Goal: Task Accomplishment & Management: Manage account settings

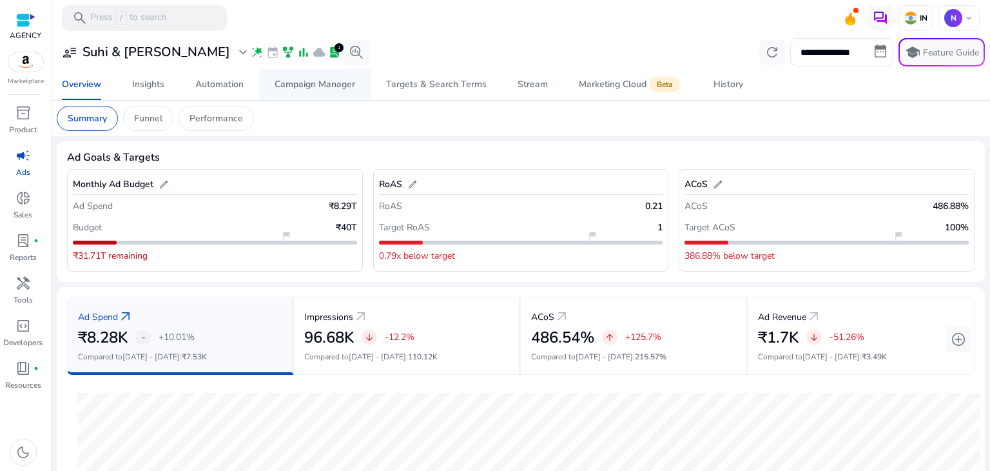
click at [305, 90] on span "Campaign Manager" at bounding box center [315, 84] width 81 height 31
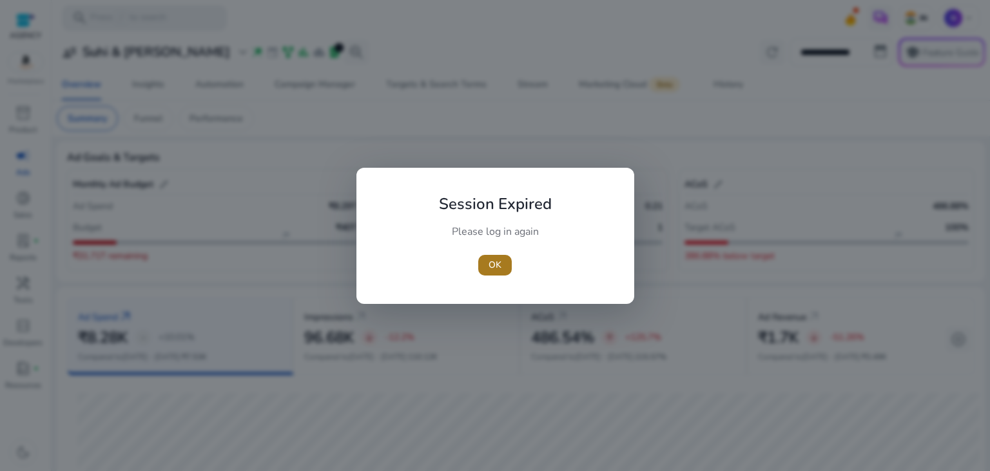
click at [492, 264] on span "OK" at bounding box center [495, 265] width 13 height 14
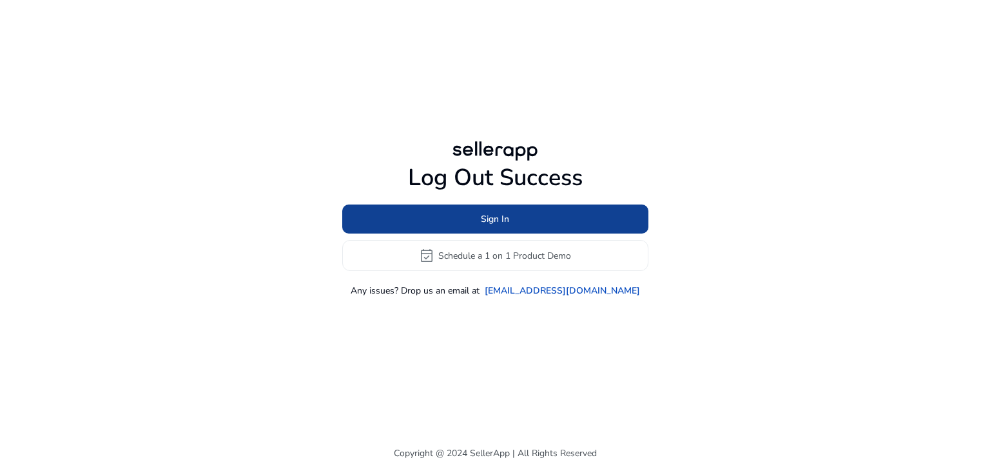
click at [535, 222] on span at bounding box center [495, 219] width 306 height 31
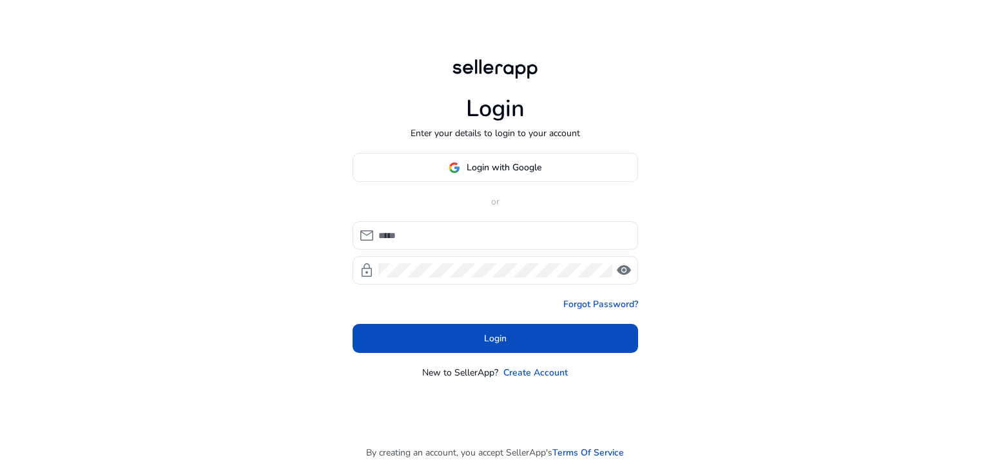
type input "**********"
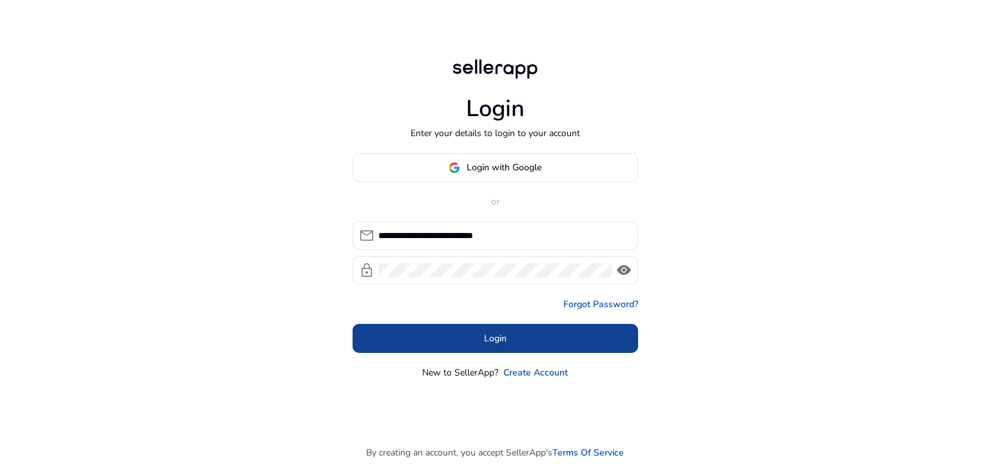
click at [488, 340] on span "Login" at bounding box center [495, 338] width 23 height 14
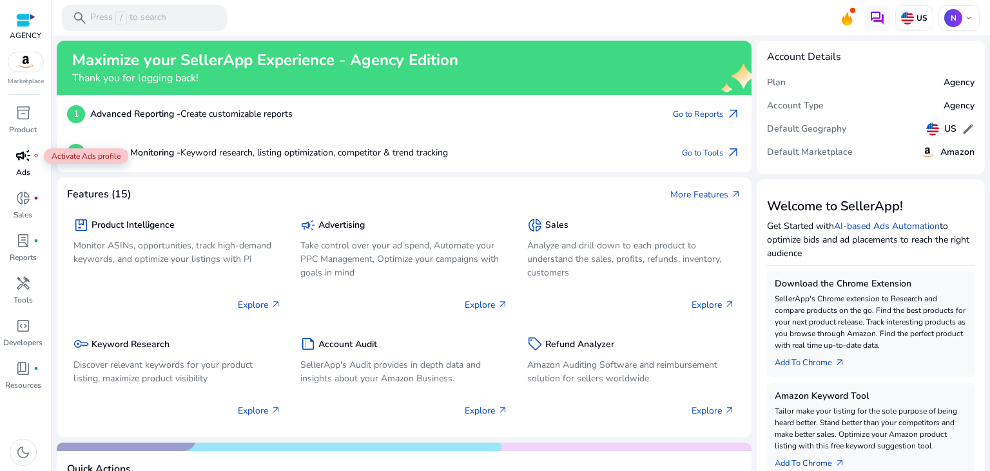
click at [25, 157] on span "campaign" at bounding box center [22, 155] width 15 height 15
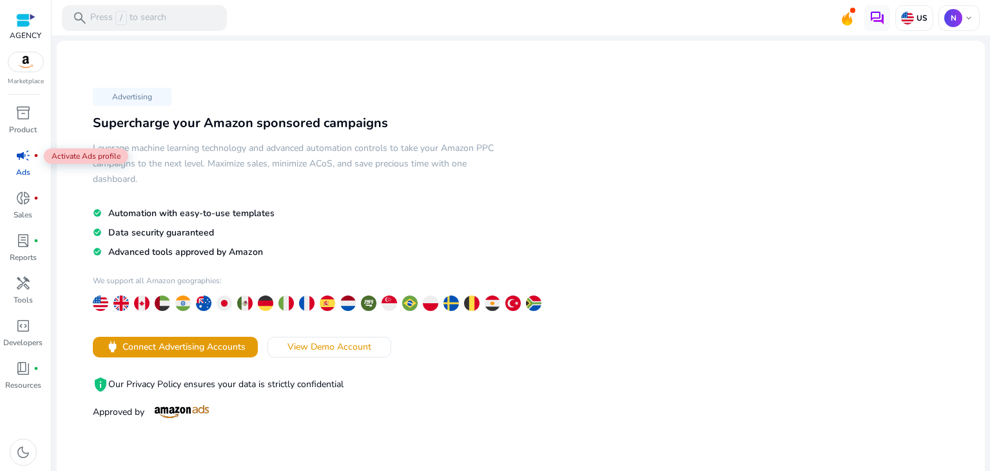
click at [23, 158] on span "campaign" at bounding box center [22, 155] width 15 height 15
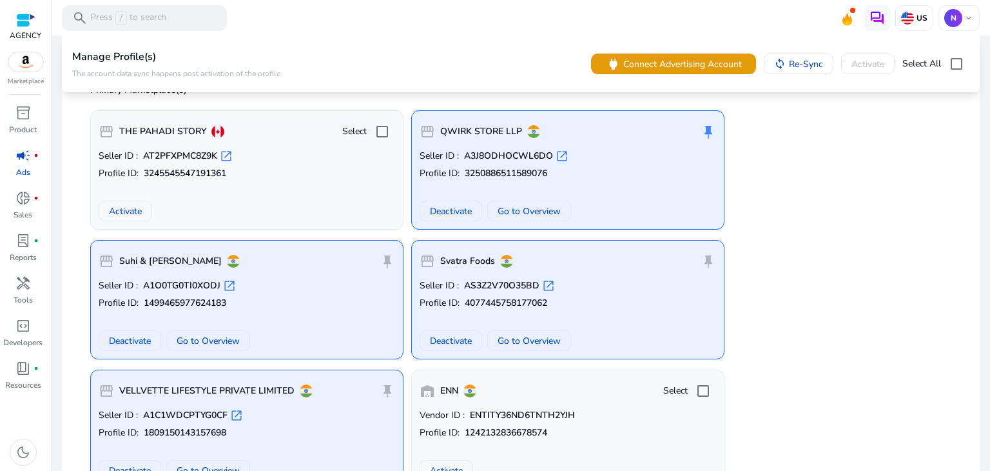
scroll to position [319, 0]
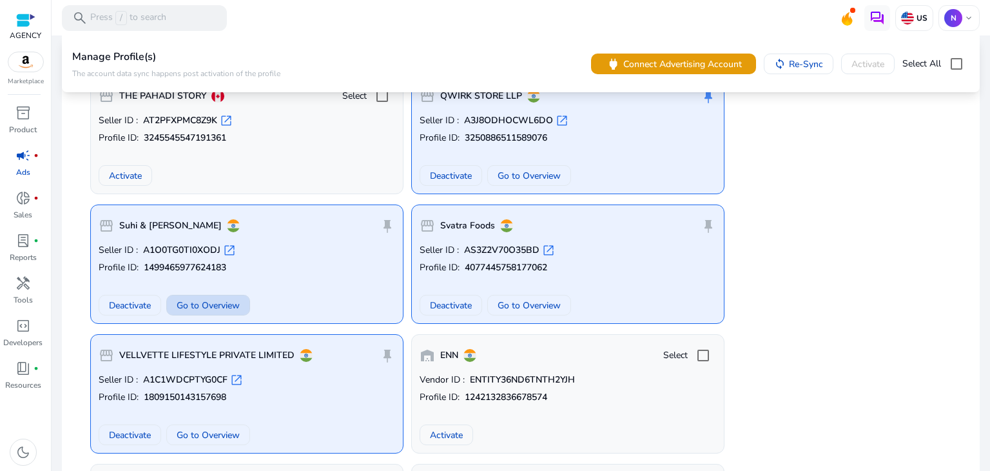
click at [206, 306] on span "Go to Overview" at bounding box center [208, 305] width 63 height 14
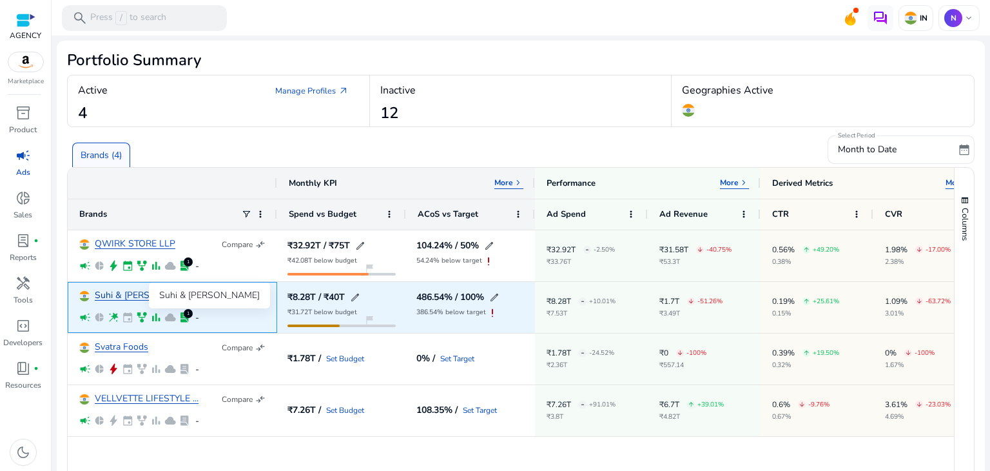
click at [121, 294] on link "Suhi & [PERSON_NAME]" at bounding box center [145, 296] width 101 height 10
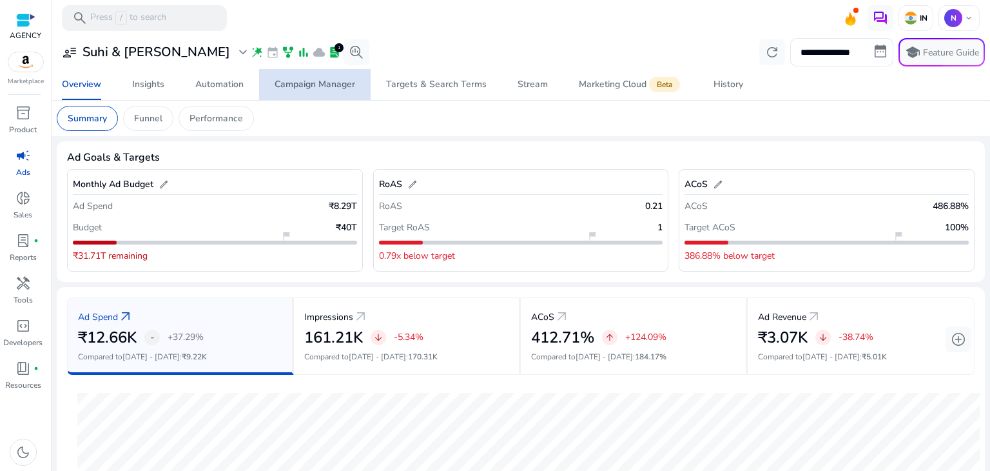
click at [305, 83] on div "Campaign Manager" at bounding box center [315, 84] width 81 height 9
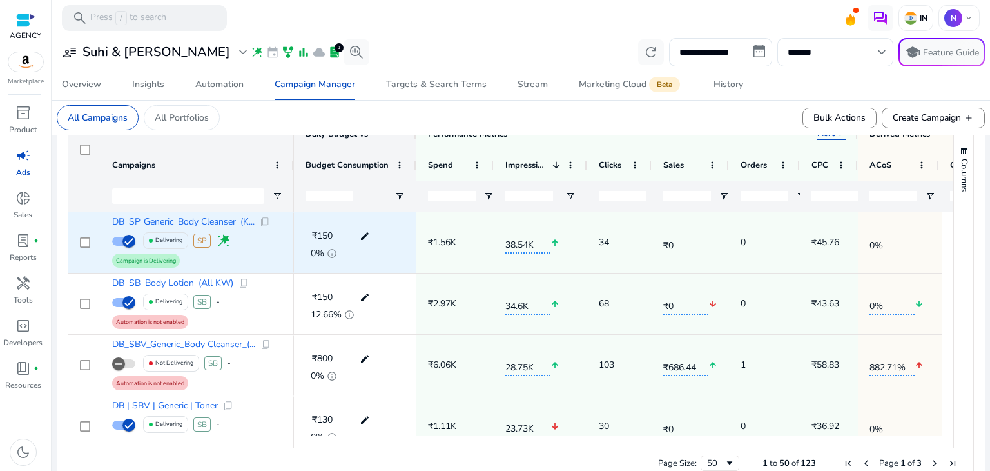
scroll to position [445, 0]
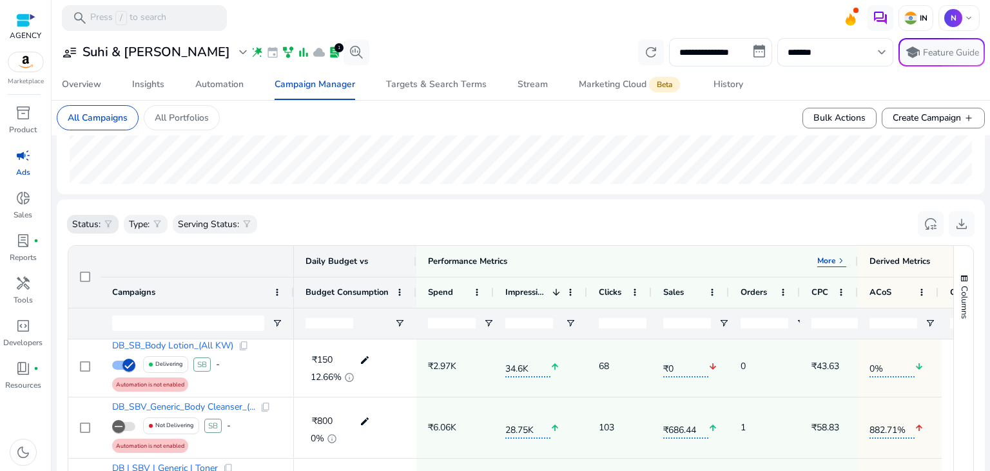
click at [101, 223] on div "Status: filter_alt" at bounding box center [93, 224] width 52 height 19
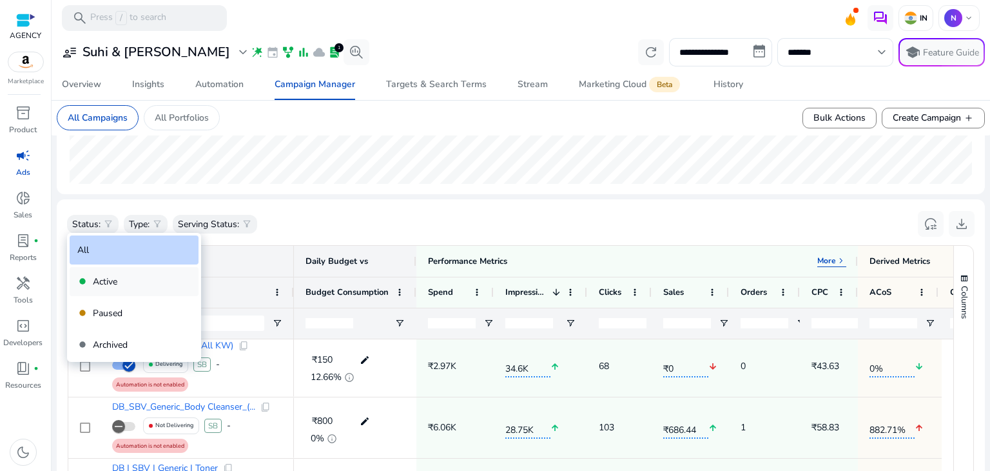
click at [112, 279] on p "Active" at bounding box center [105, 282] width 24 height 14
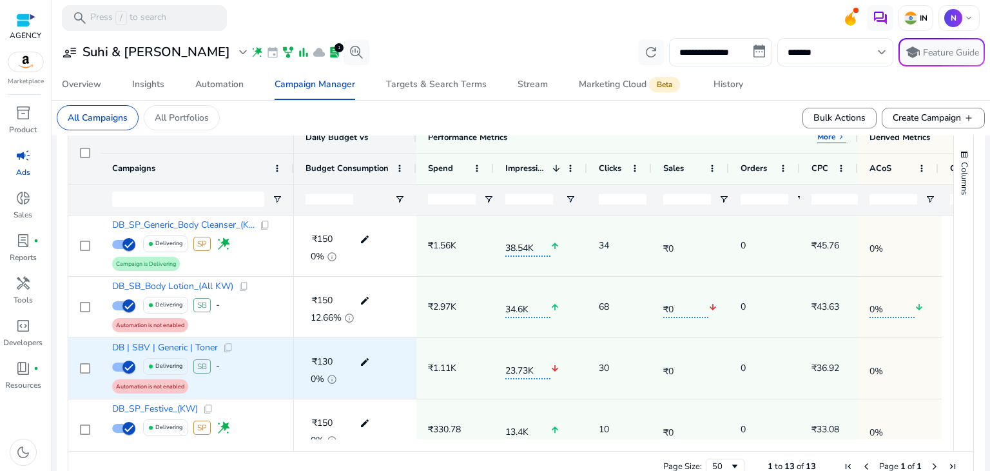
click at [362, 356] on mat-icon "edit" at bounding box center [364, 361] width 17 height 19
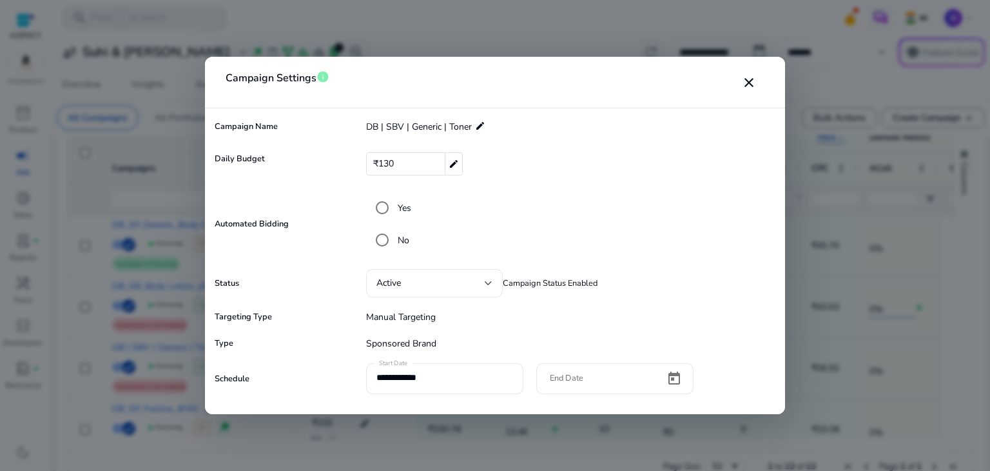
click at [410, 163] on div "₹130 edit" at bounding box center [414, 163] width 97 height 23
click at [410, 163] on input "***" at bounding box center [563, 163] width 373 height 21
type input "***"
click at [757, 164] on mat-icon "check" at bounding box center [757, 163] width 14 height 19
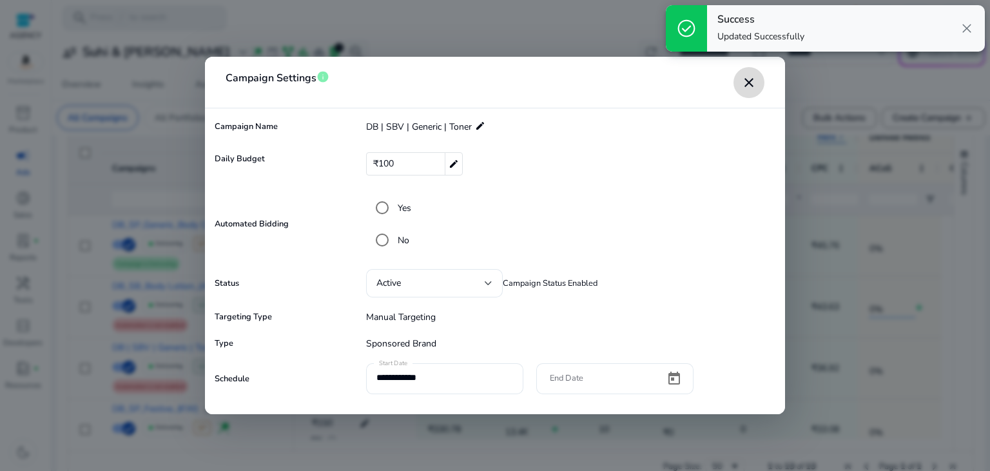
click at [744, 84] on mat-icon "close" at bounding box center [748, 82] width 15 height 15
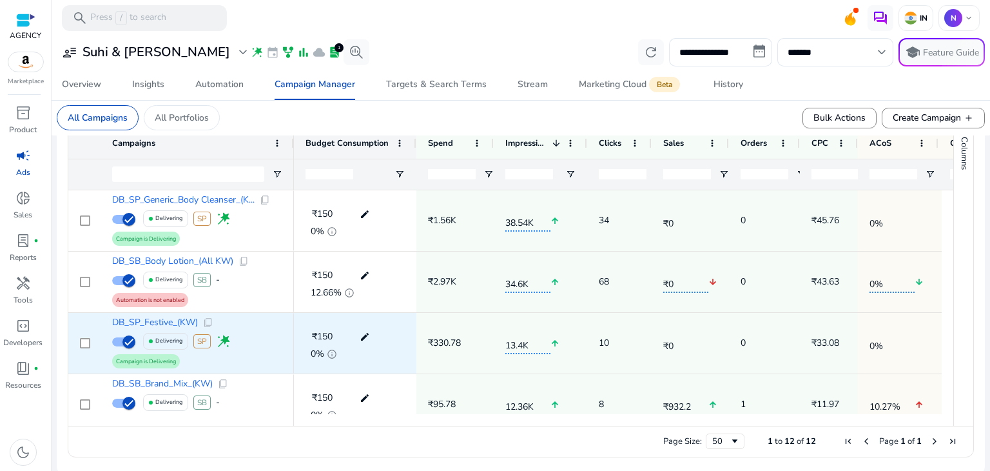
click at [362, 340] on mat-icon "edit" at bounding box center [364, 336] width 17 height 19
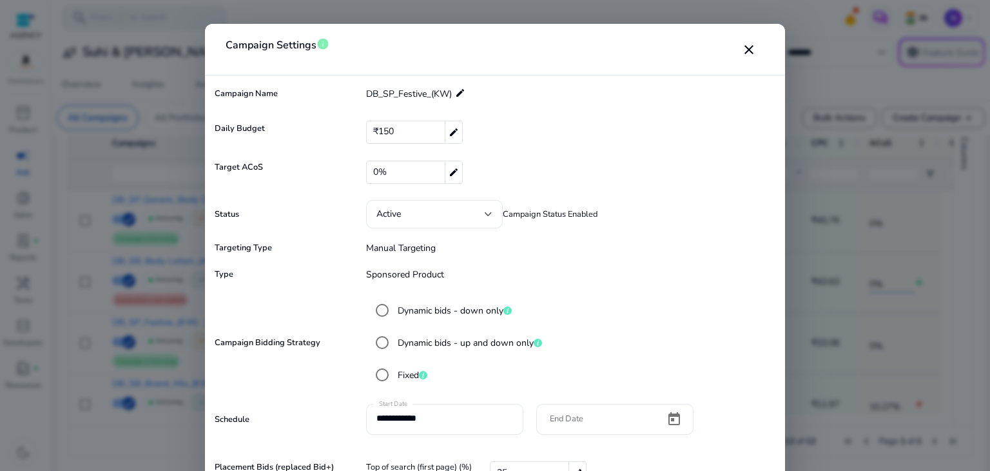
click at [404, 132] on div "₹150 edit" at bounding box center [414, 132] width 97 height 23
click at [404, 132] on input "***" at bounding box center [563, 132] width 373 height 21
type input "***"
click at [758, 131] on mat-icon "check" at bounding box center [757, 131] width 14 height 19
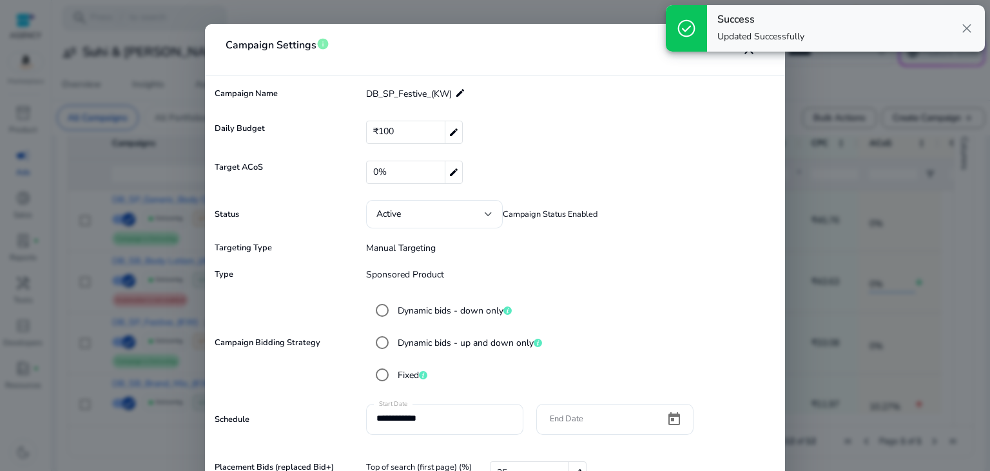
click at [751, 55] on div "check_circle Success Updated Successfully close" at bounding box center [825, 28] width 329 height 57
click at [969, 30] on span "close" at bounding box center [966, 28] width 15 height 15
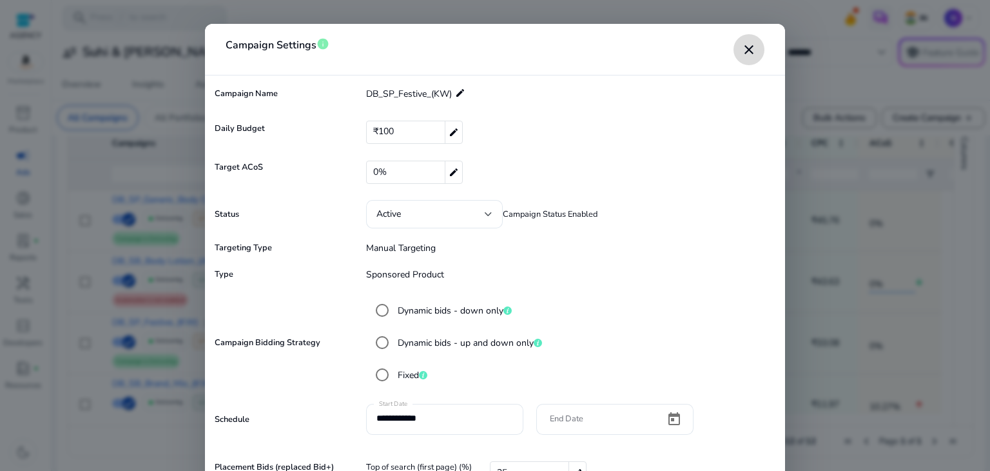
click at [752, 50] on mat-icon "close" at bounding box center [748, 49] width 15 height 15
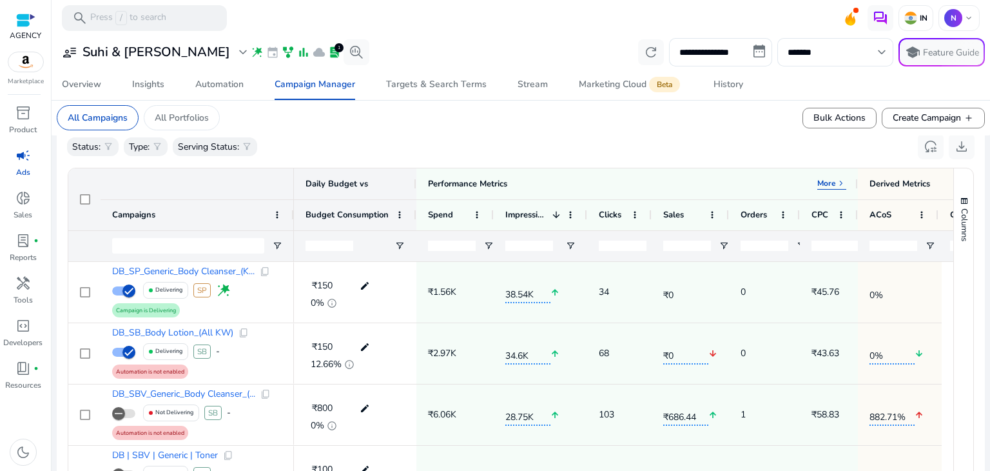
scroll to position [397, 0]
click at [132, 142] on p "Type:" at bounding box center [139, 148] width 21 height 14
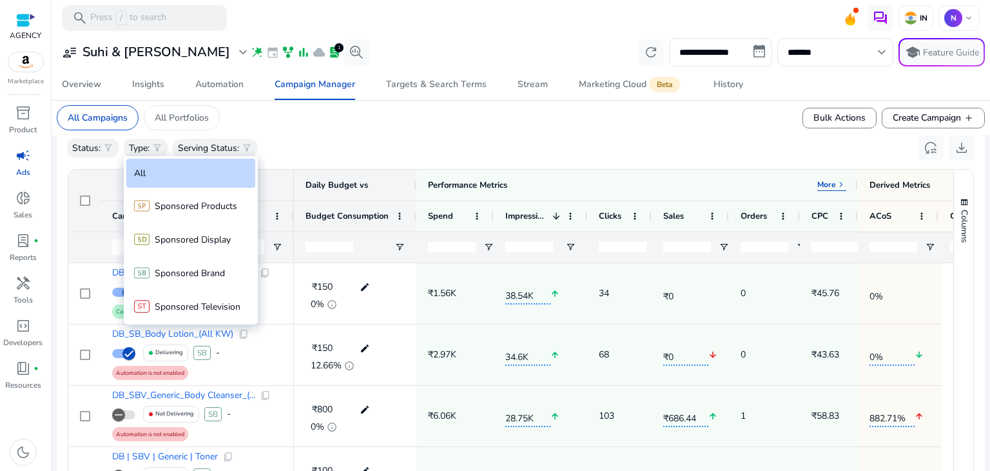
click at [103, 145] on div at bounding box center [495, 235] width 990 height 471
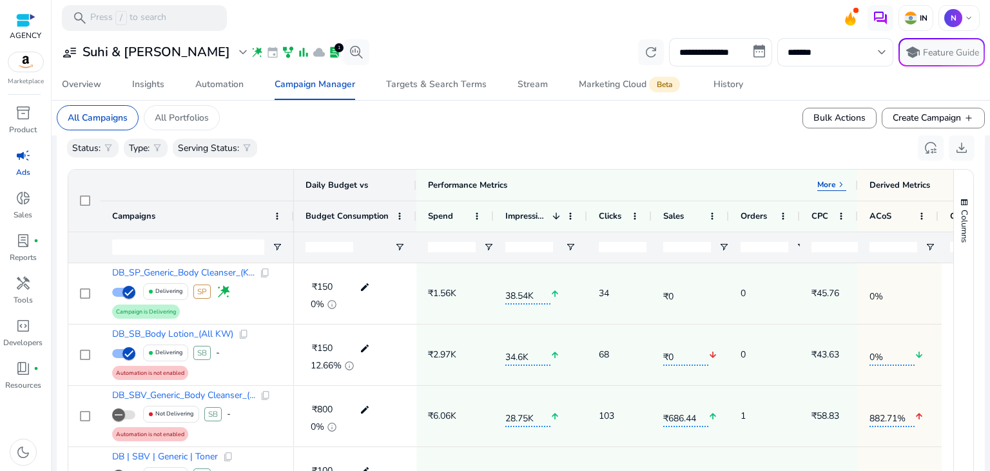
click at [103, 145] on span "filter_alt" at bounding box center [108, 147] width 10 height 10
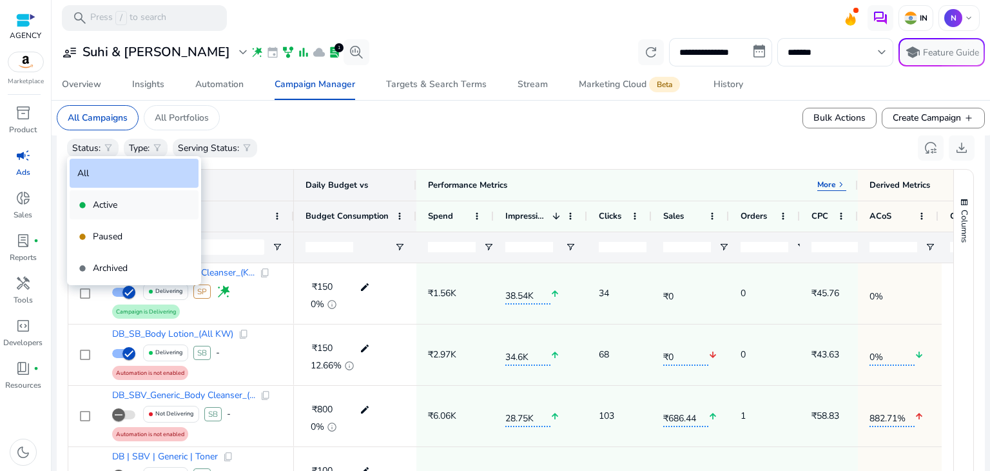
click at [106, 212] on div "fiber_manual_record Active" at bounding box center [134, 204] width 129 height 29
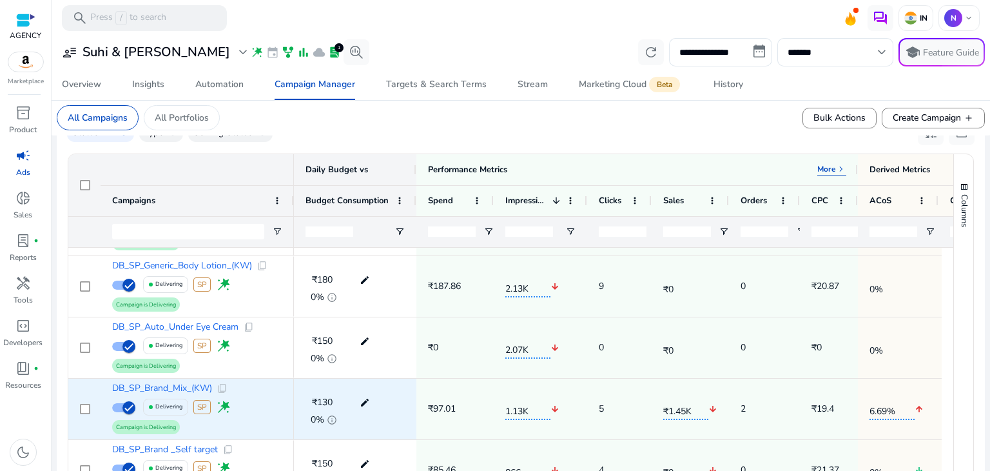
scroll to position [349, 0]
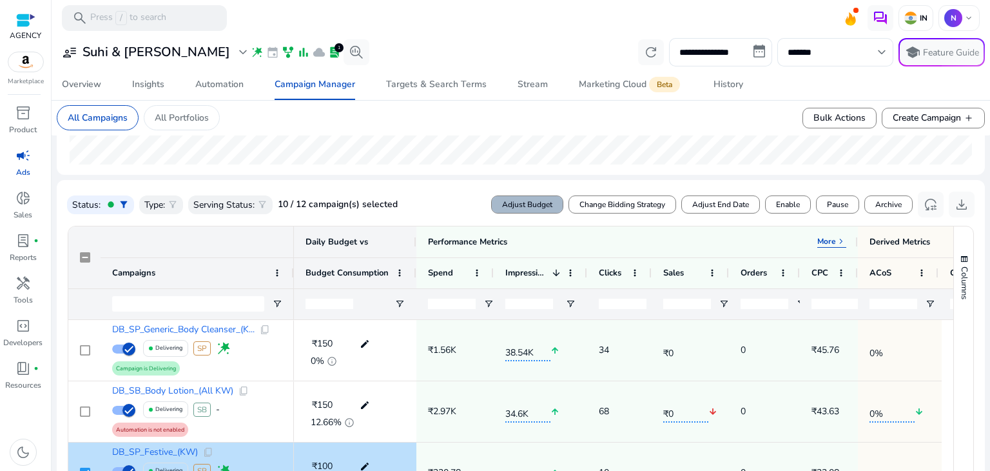
click at [521, 209] on span at bounding box center [527, 204] width 71 height 31
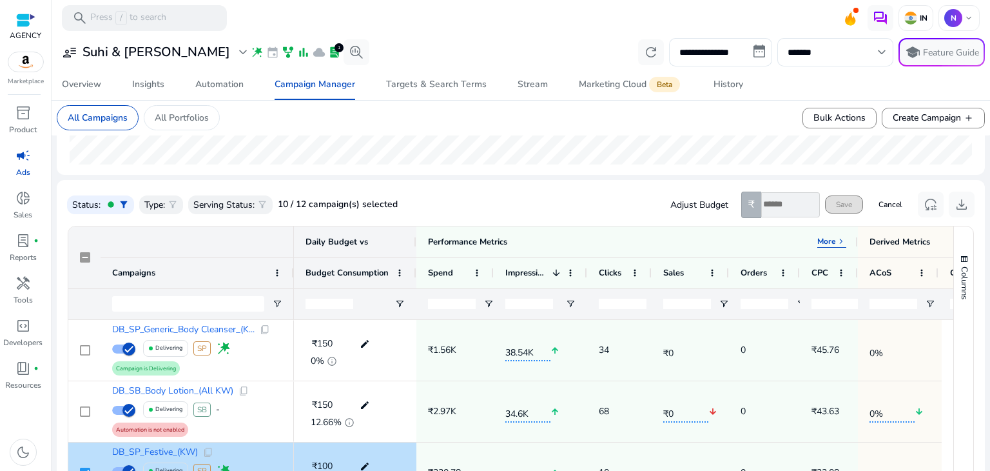
click at [784, 204] on input "number" at bounding box center [790, 204] width 59 height 25
type input "***"
click at [839, 202] on span "Save" at bounding box center [844, 205] width 16 height 12
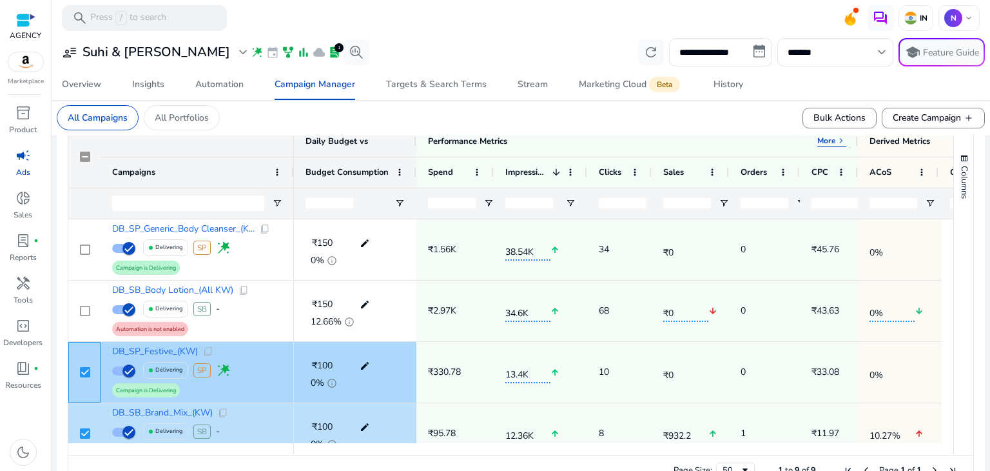
click at [78, 371] on div at bounding box center [84, 372] width 32 height 61
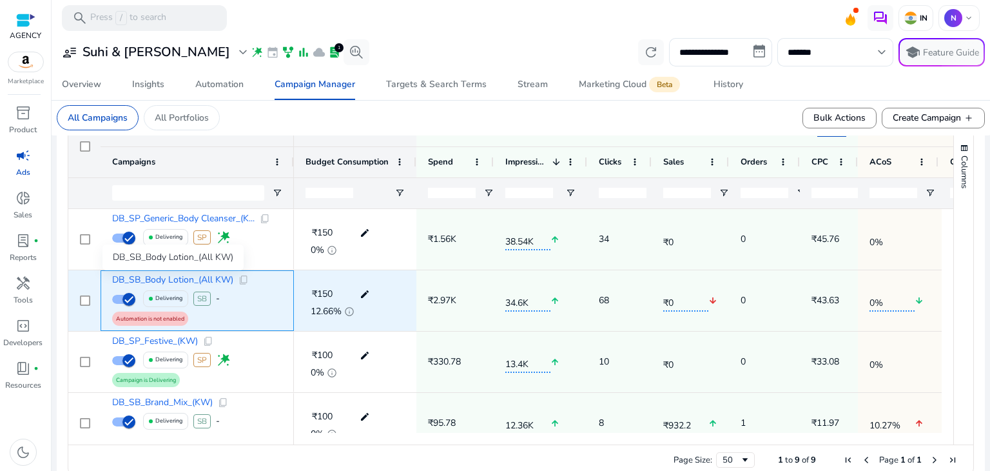
click at [197, 277] on span "DB_SB_Body Lotion_(All KW)" at bounding box center [172, 279] width 121 height 9
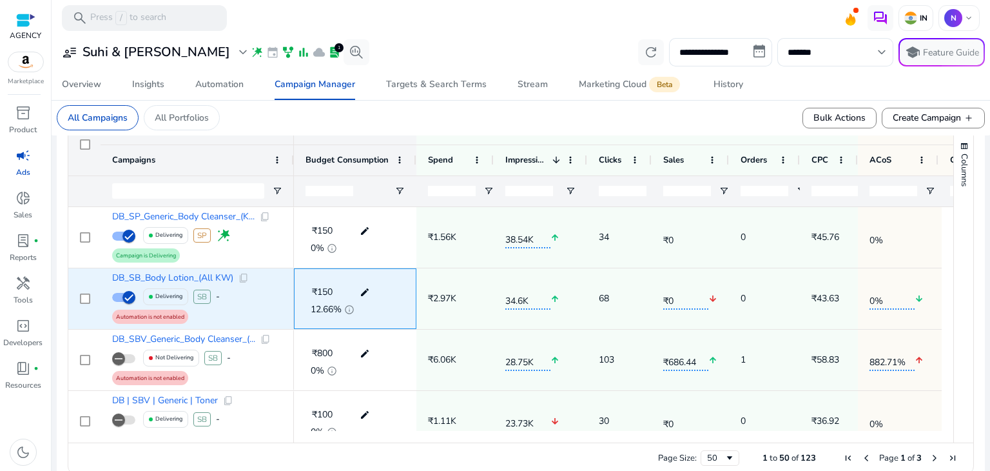
click at [361, 292] on mat-icon "edit" at bounding box center [364, 291] width 17 height 19
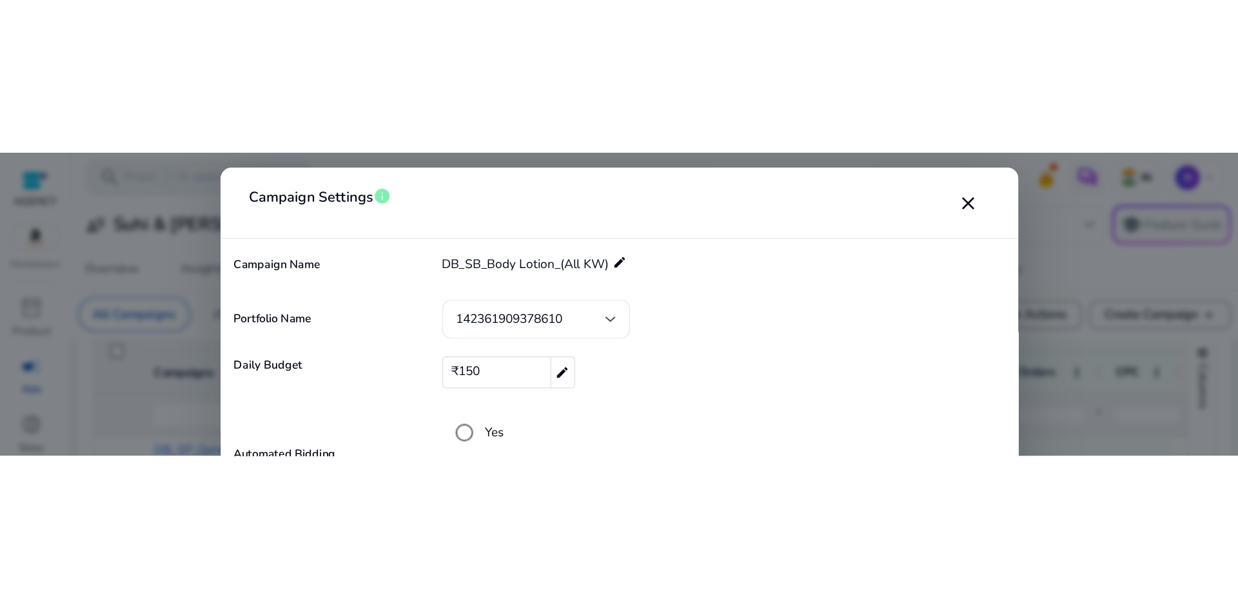
scroll to position [335, 0]
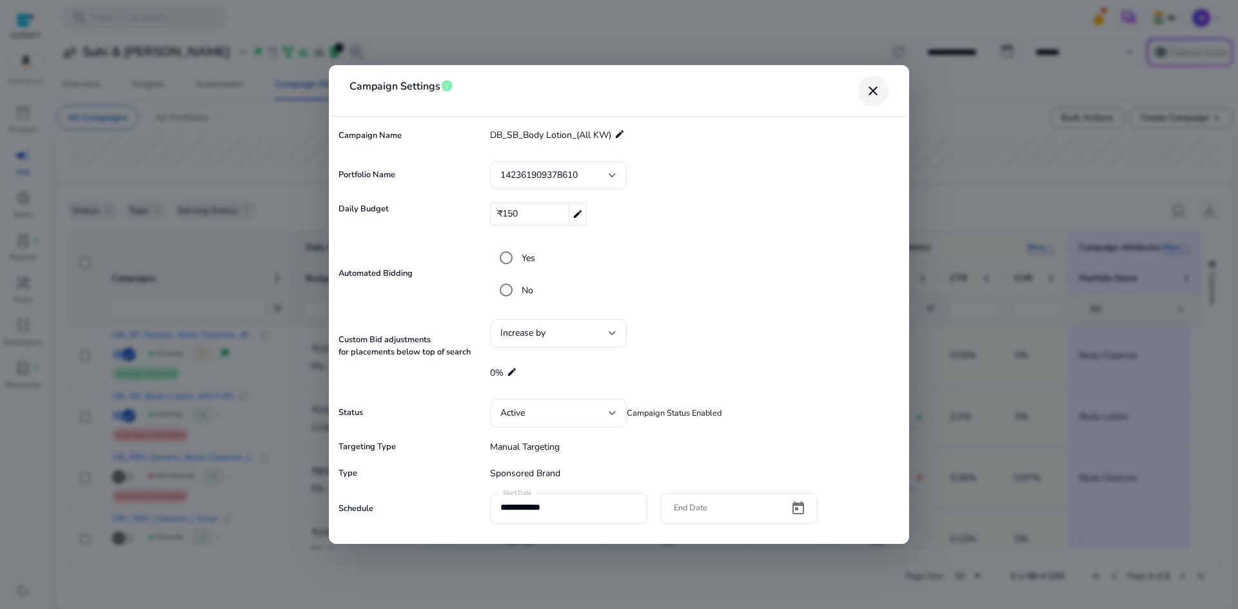
click at [870, 95] on mat-icon "close" at bounding box center [872, 90] width 15 height 15
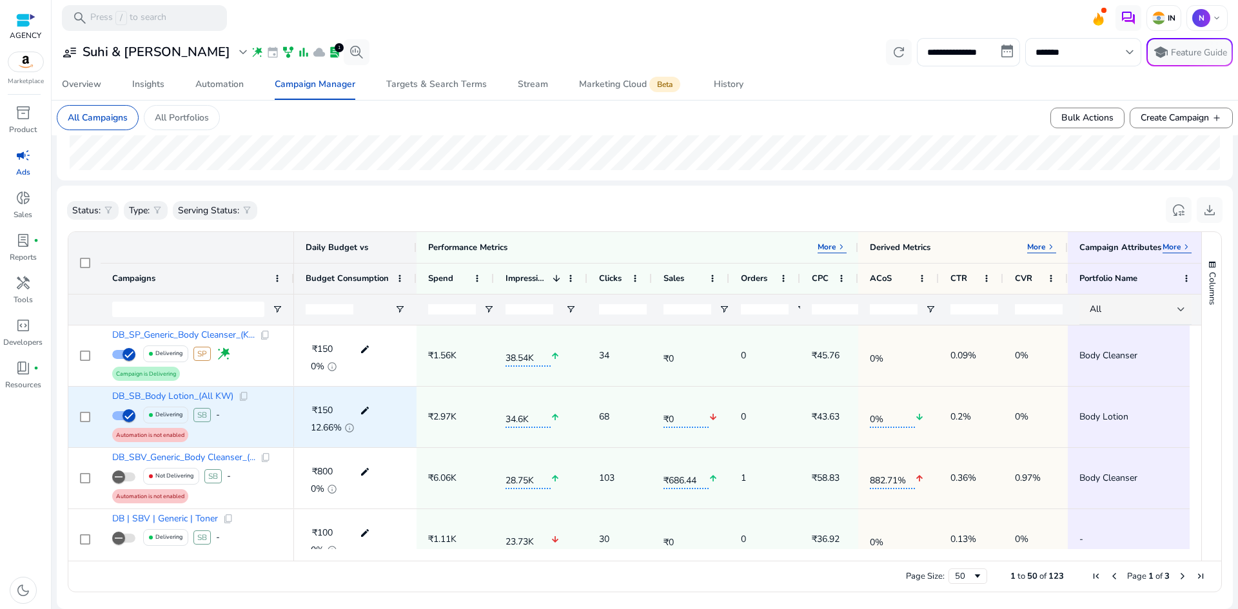
click at [141, 433] on span "Automation is not enabled" at bounding box center [150, 435] width 68 height 12
click at [160, 438] on span "Automation is not enabled" at bounding box center [150, 435] width 68 height 12
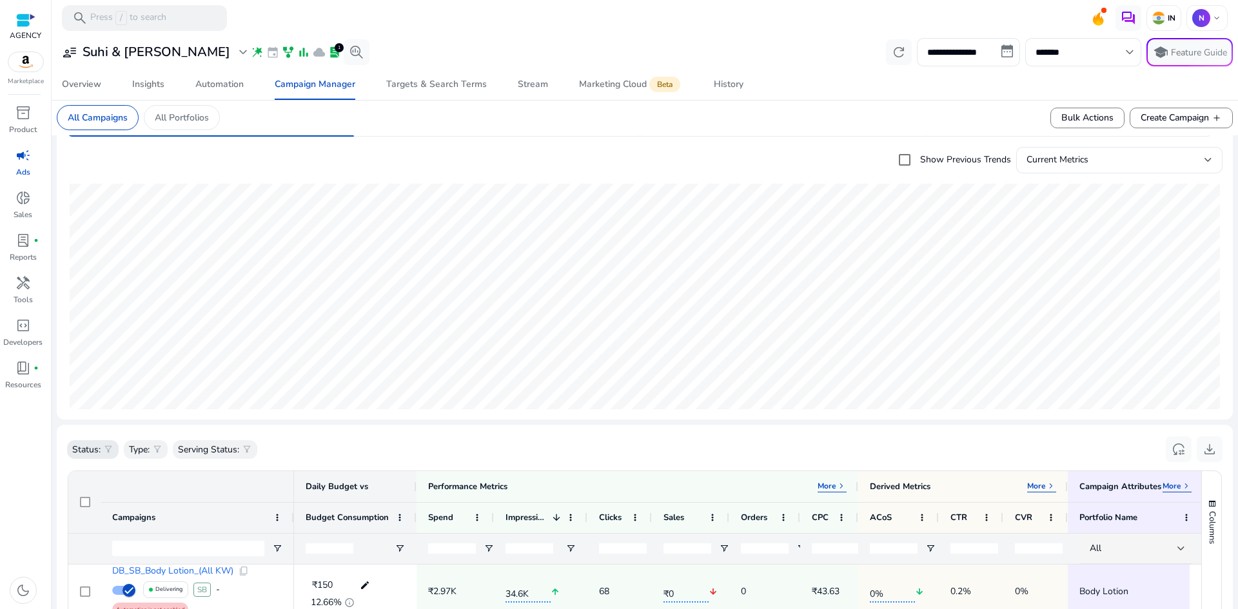
click at [94, 450] on p "Status:" at bounding box center [86, 450] width 28 height 14
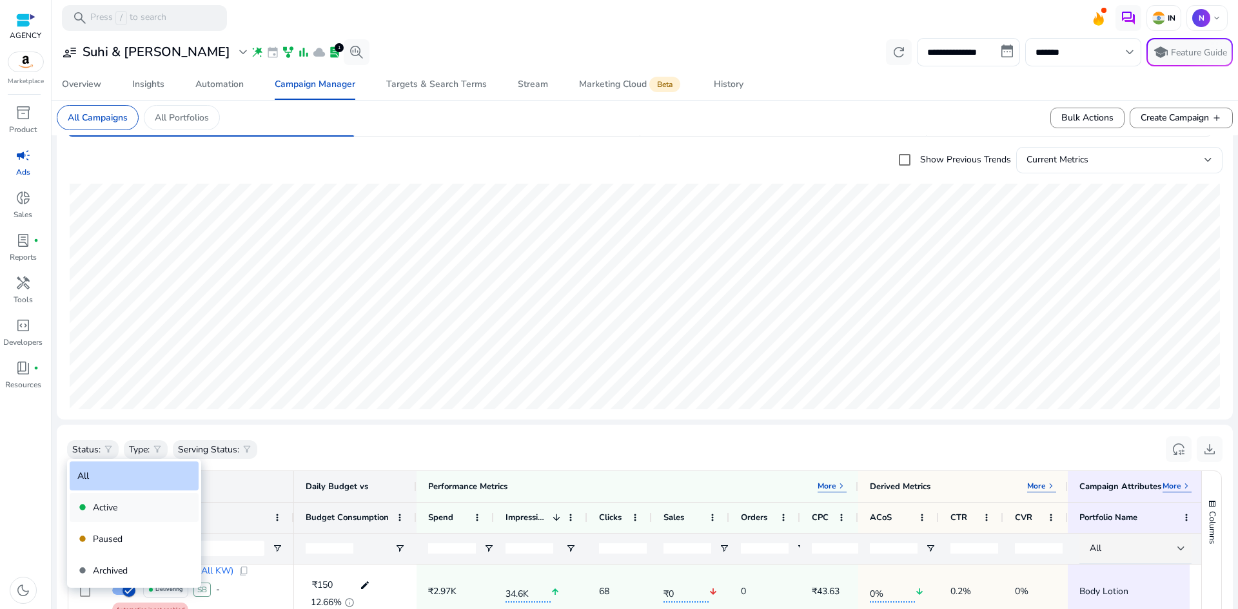
click at [124, 470] on div "fiber_manual_record Active" at bounding box center [134, 507] width 129 height 29
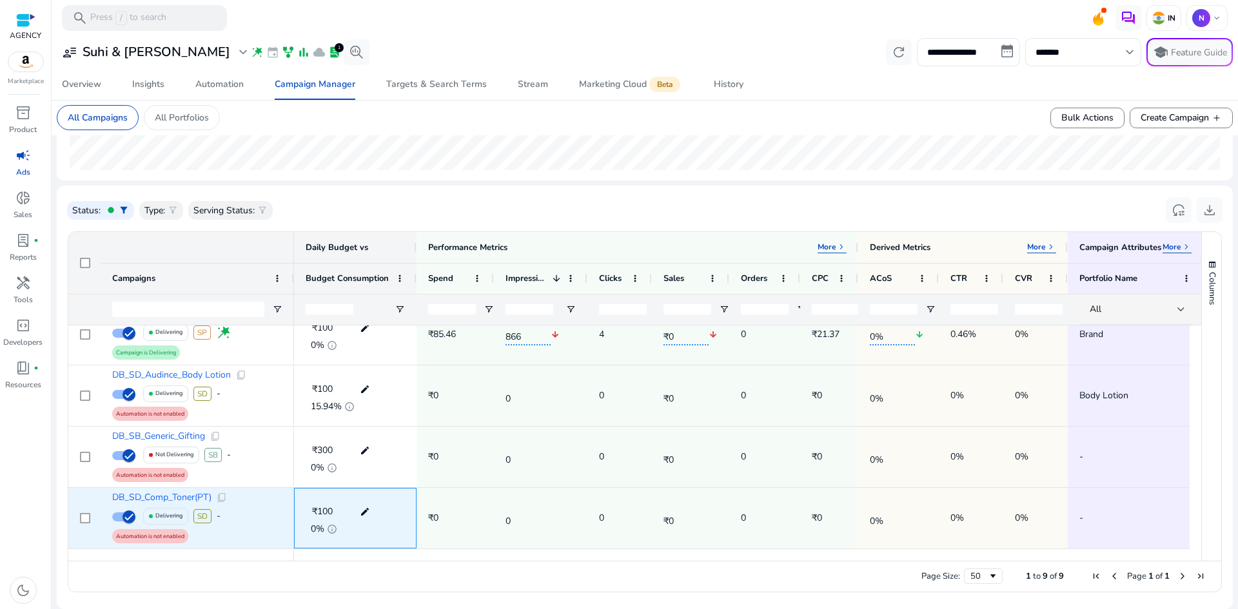
click at [365, 470] on mat-icon "edit" at bounding box center [364, 511] width 17 height 19
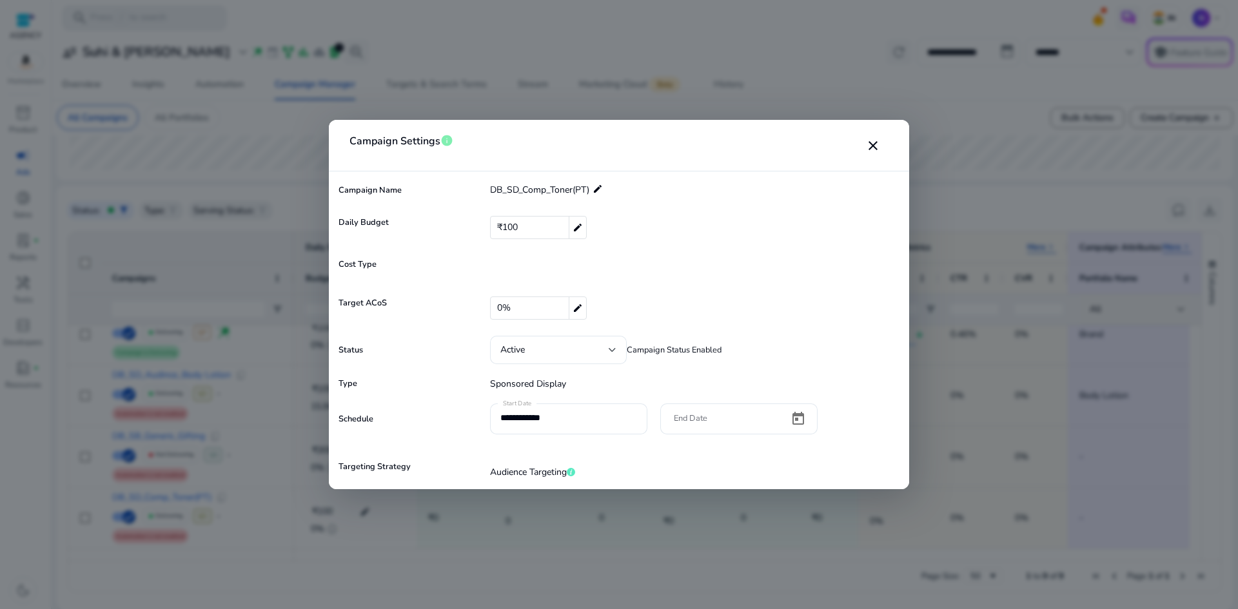
click at [524, 304] on div "0% edit" at bounding box center [538, 307] width 97 height 23
click at [552, 307] on input "*" at bounding box center [682, 308] width 382 height 21
type input "**"
click at [877, 309] on mat-icon "check" at bounding box center [880, 307] width 15 height 19
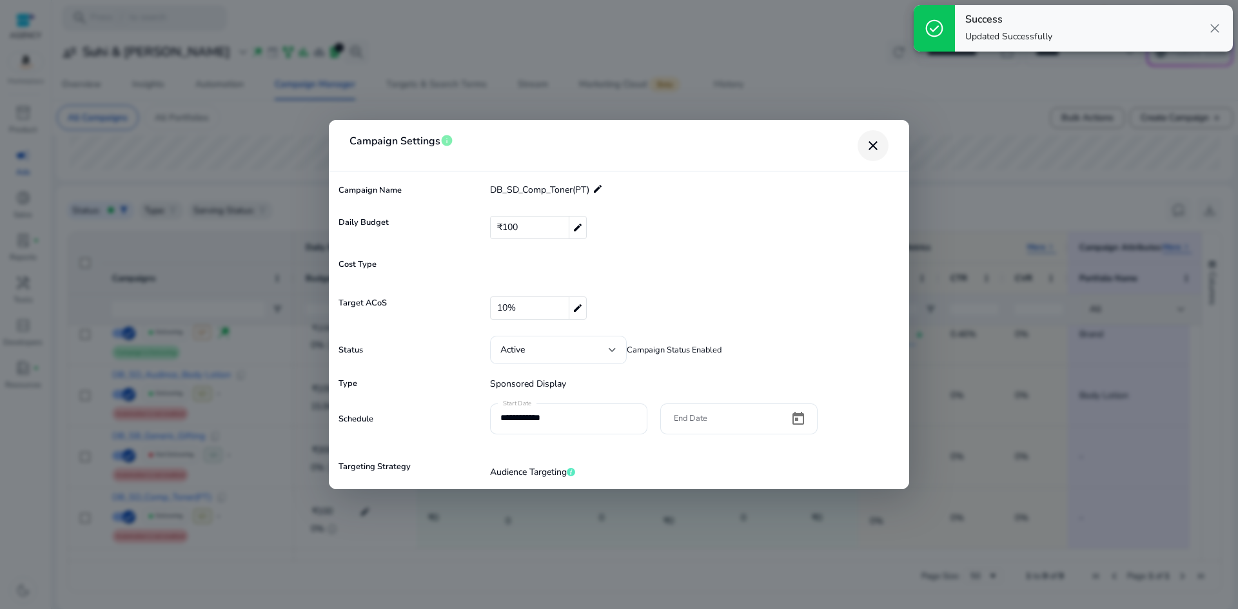
click at [871, 144] on mat-icon "close" at bounding box center [872, 145] width 15 height 15
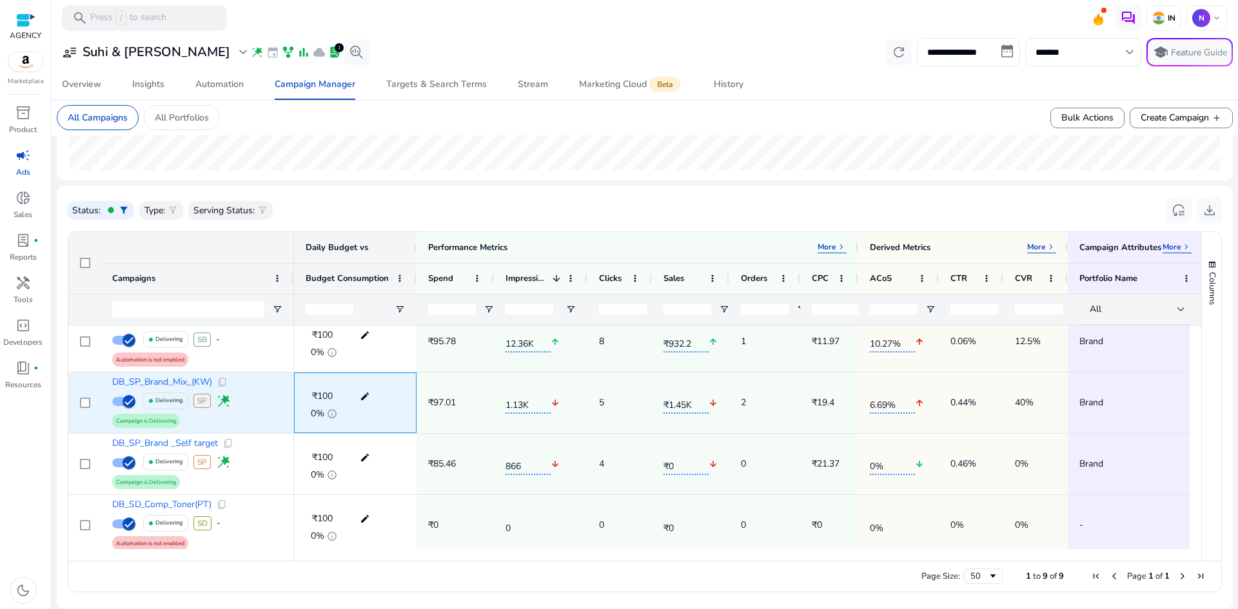
click at [364, 400] on mat-icon "edit" at bounding box center [364, 396] width 17 height 19
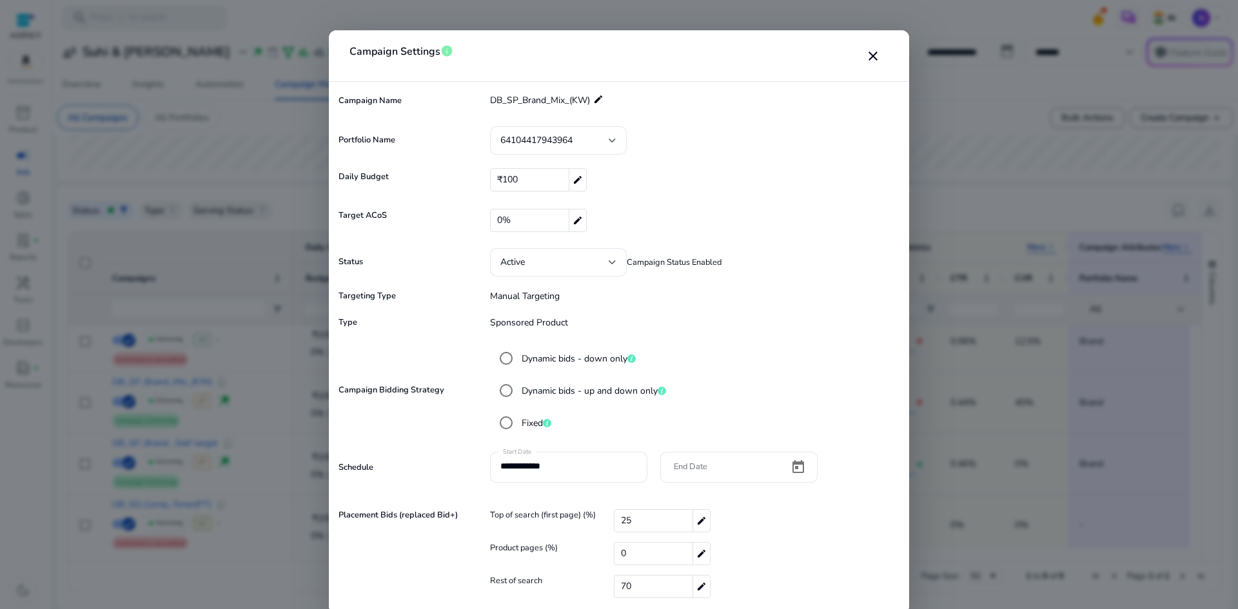
click at [578, 215] on mat-icon "edit" at bounding box center [576, 220] width 17 height 22
drag, startPoint x: 538, startPoint y: 219, endPoint x: 472, endPoint y: 219, distance: 65.7
click at [472, 219] on div "Target ACoS * check close" at bounding box center [618, 221] width 567 height 25
type input "**"
click at [883, 222] on mat-icon "check" at bounding box center [880, 219] width 15 height 19
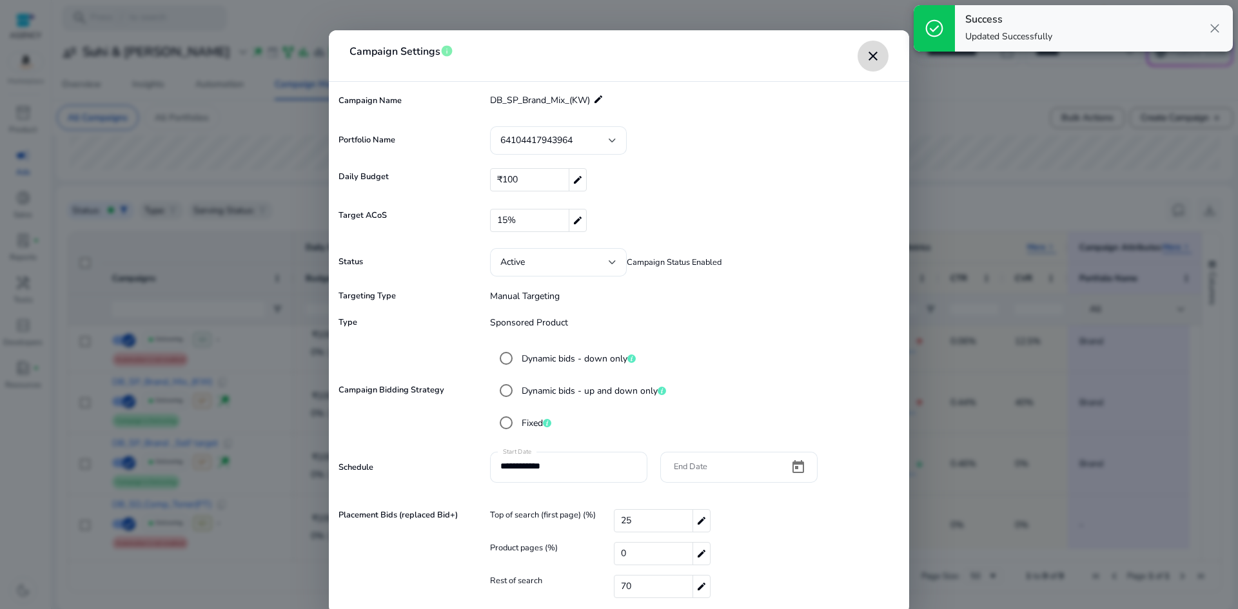
click at [871, 57] on mat-icon "close" at bounding box center [872, 55] width 15 height 15
